Goal: Check status

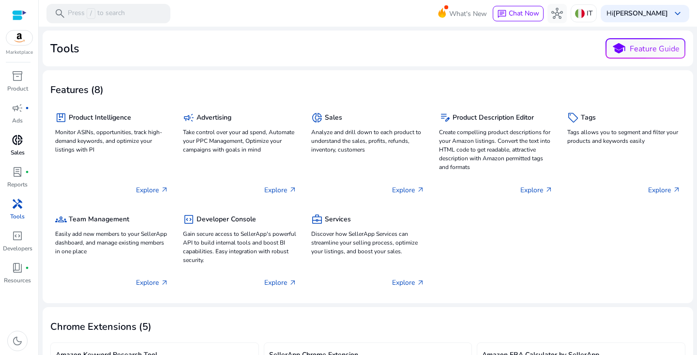
click at [15, 142] on span "donut_small" at bounding box center [18, 140] width 12 height 12
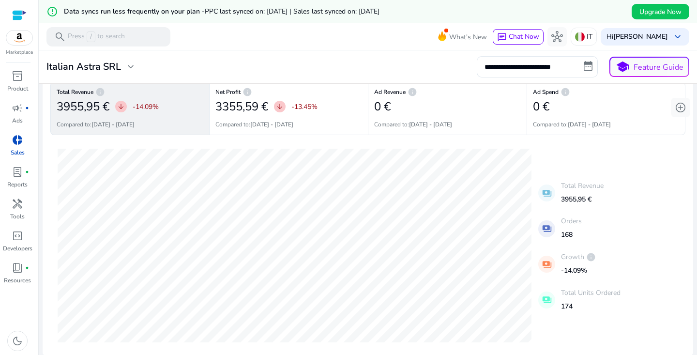
scroll to position [37, 0]
click at [551, 64] on input "**********" at bounding box center [536, 66] width 121 height 21
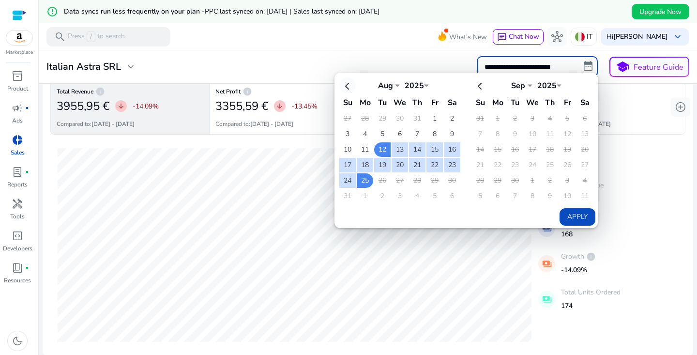
click at [343, 87] on th at bounding box center [347, 85] width 16 height 16
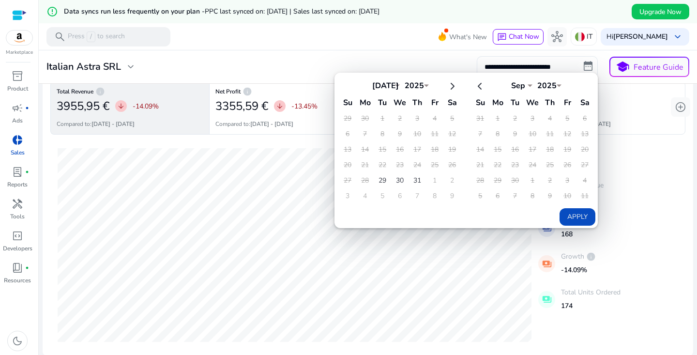
scroll to position [0, 0]
click at [450, 88] on th at bounding box center [452, 85] width 16 height 16
select select "*"
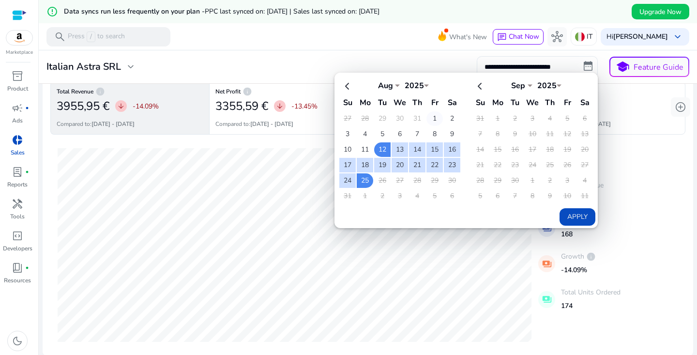
click at [429, 117] on td "1" at bounding box center [434, 118] width 16 height 15
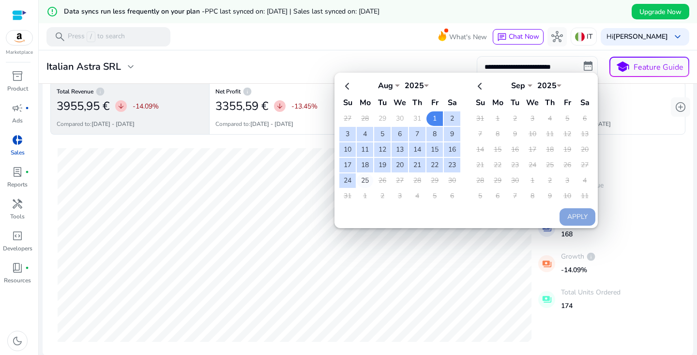
click at [361, 178] on td "25" at bounding box center [365, 180] width 16 height 15
click at [577, 215] on button "Apply" at bounding box center [577, 216] width 36 height 17
type input "**********"
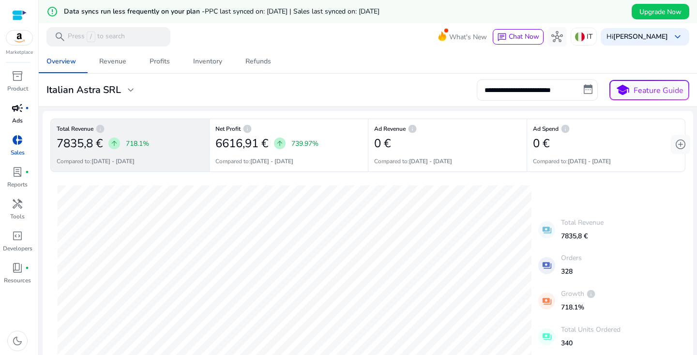
click at [19, 111] on span "campaign" at bounding box center [18, 108] width 12 height 12
